Goal: Navigation & Orientation: Find specific page/section

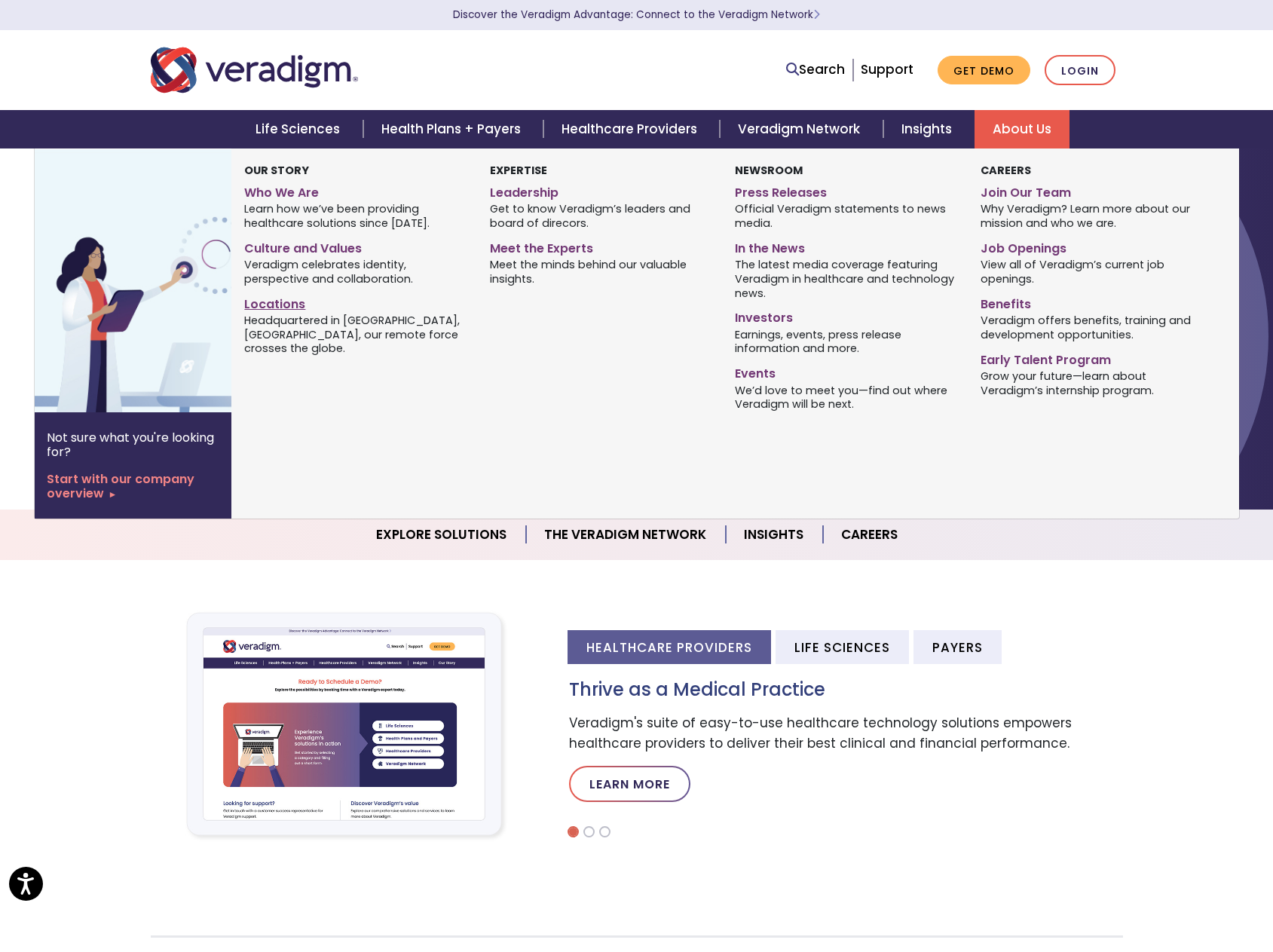
click at [268, 302] on link "Locations" at bounding box center [355, 302] width 222 height 22
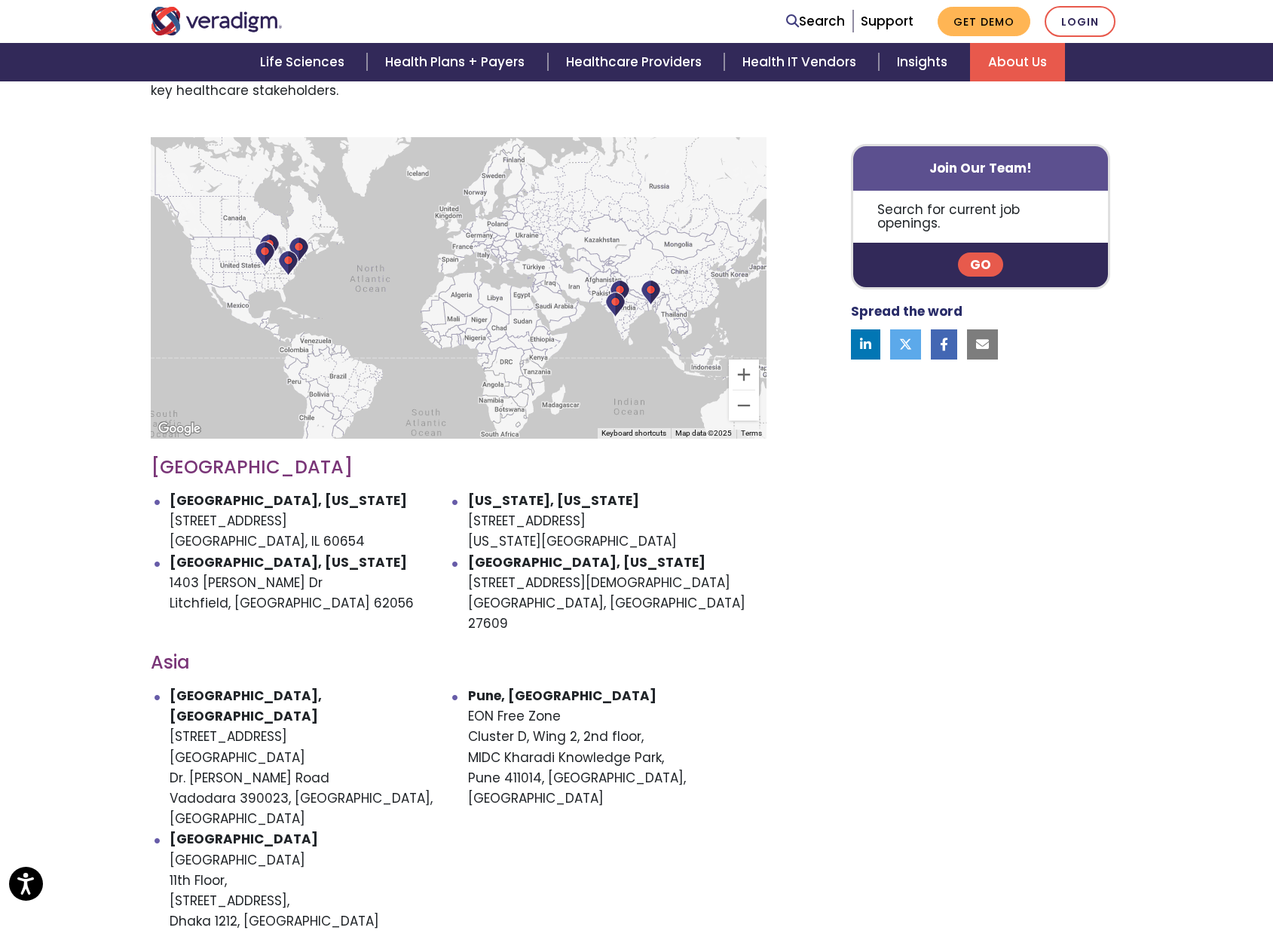
scroll to position [452, 0]
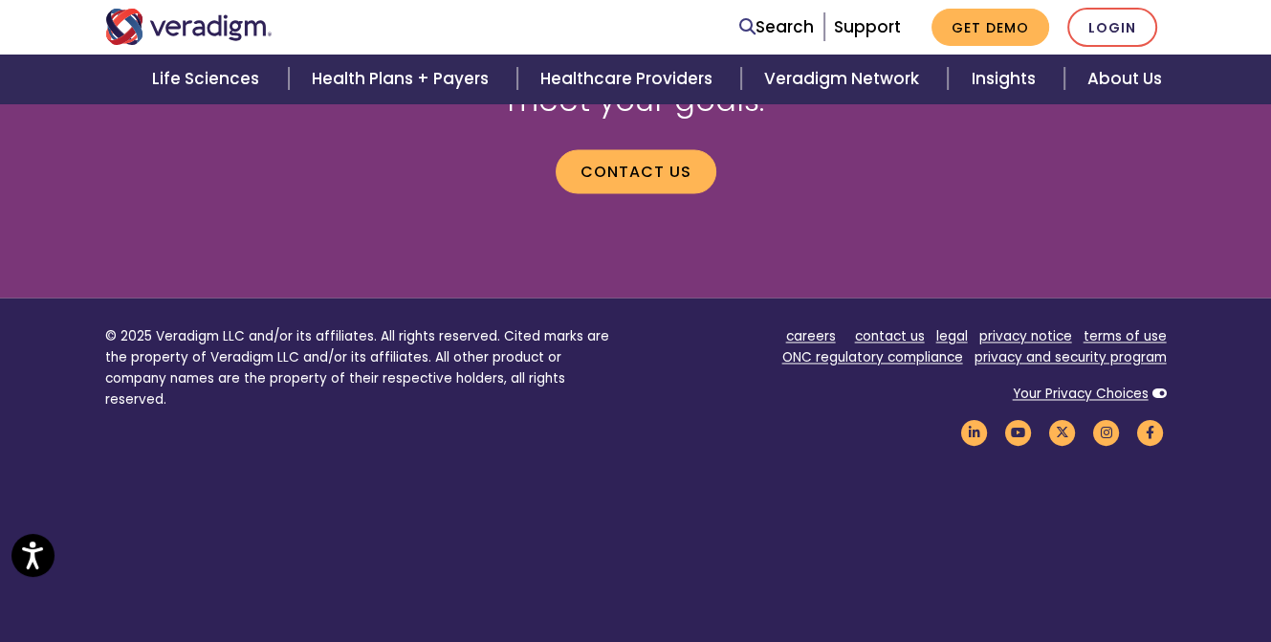
scroll to position [2705, 0]
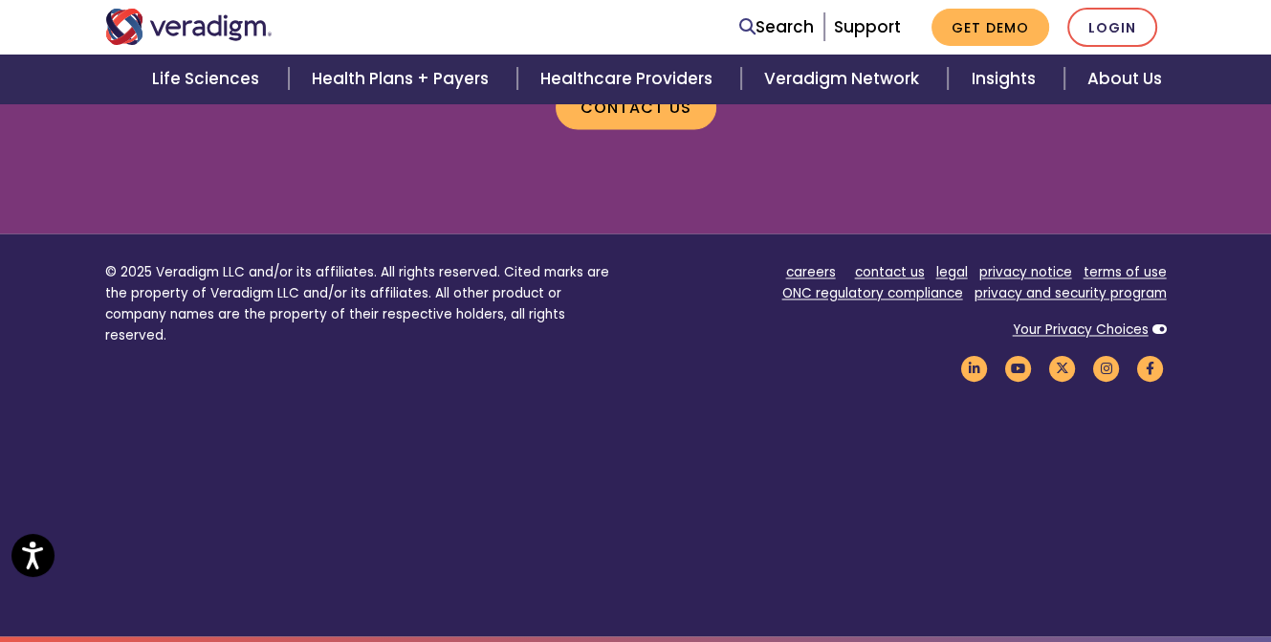
click at [828, 471] on footer "© 2025 Veradigm LLC and/or its affiliates. All rights reserved. Cited marks are…" at bounding box center [635, 434] width 1271 height 402
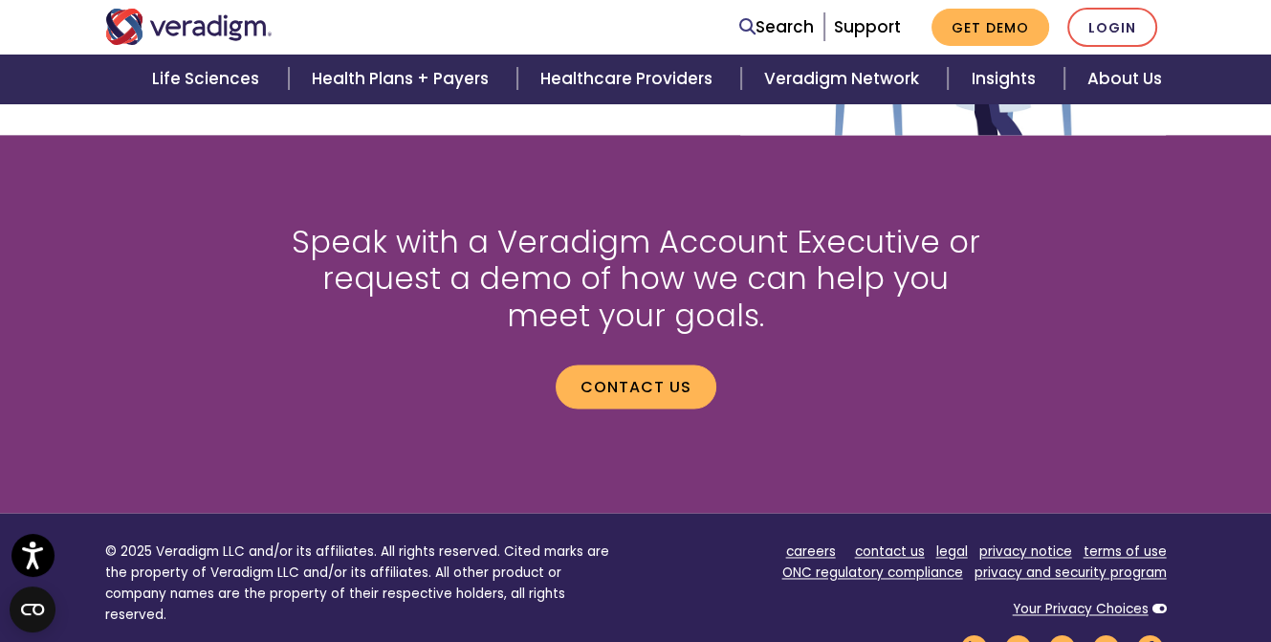
scroll to position [2131, 0]
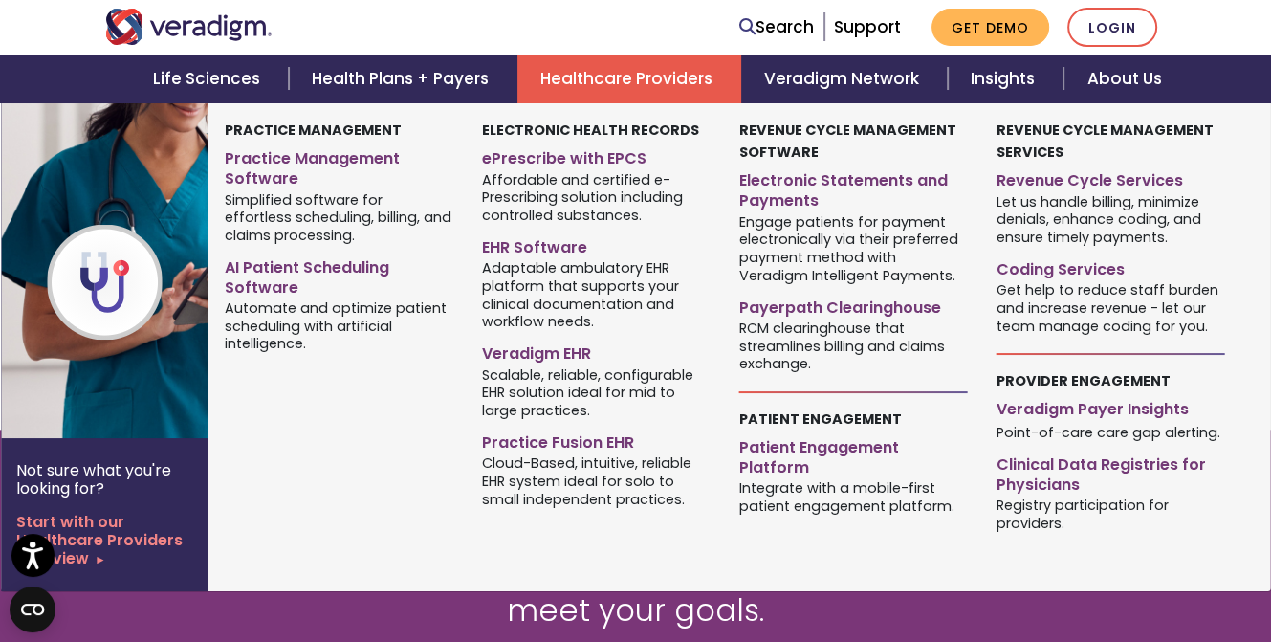
click at [606, 68] on link "Healthcare Providers" at bounding box center [629, 79] width 224 height 49
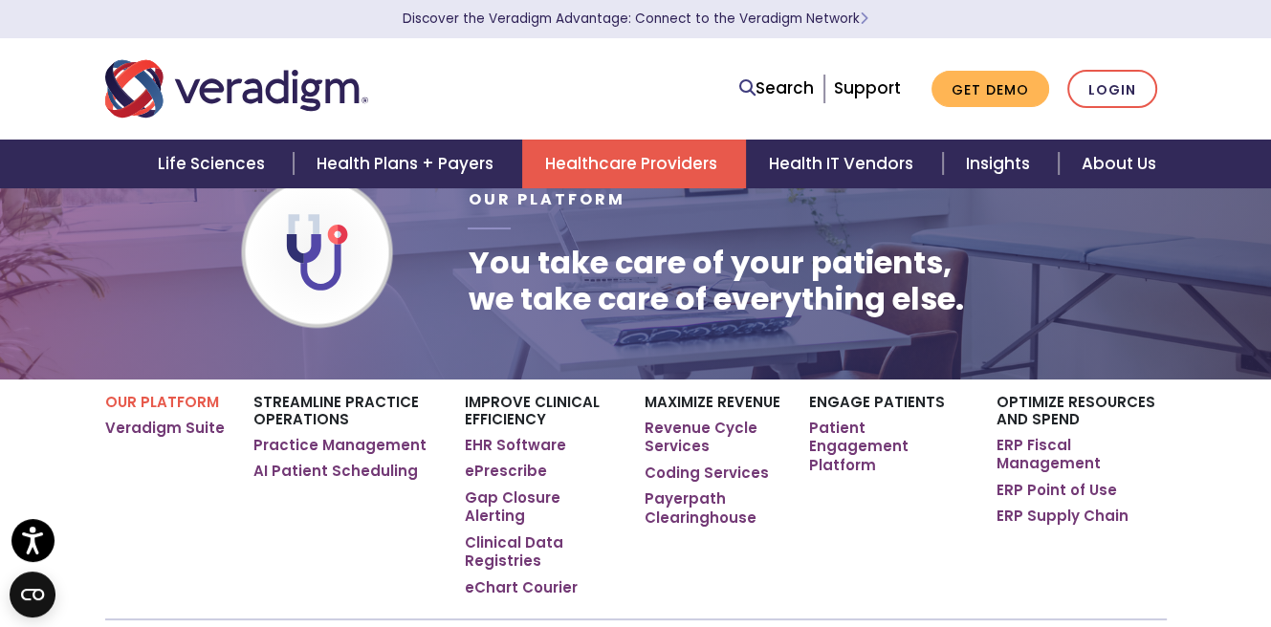
scroll to position [96, 0]
